Goal: Find specific page/section

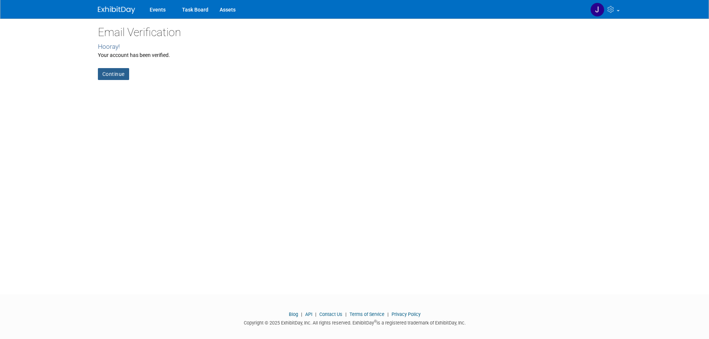
click at [115, 71] on link "Continue" at bounding box center [113, 74] width 31 height 12
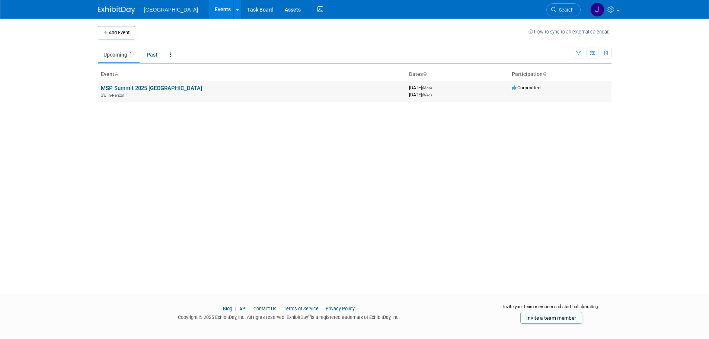
click at [135, 88] on link "MSP Summit 2025 [GEOGRAPHIC_DATA]" at bounding box center [151, 88] width 101 height 7
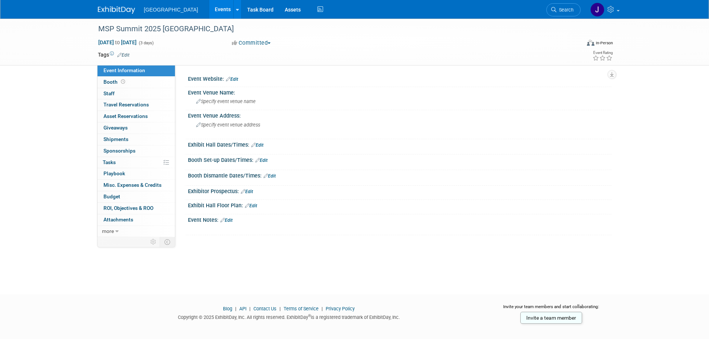
click at [135, 88] on link "0 Staff 0" at bounding box center [136, 93] width 77 height 11
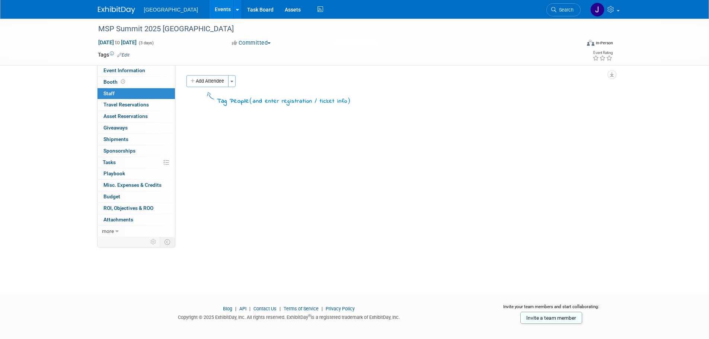
click at [265, 191] on div "Event Website: Edit Event Venue Name: Specify event venue name Event Venue Addr…" at bounding box center [393, 151] width 436 height 172
